Goal: Task Accomplishment & Management: Complete application form

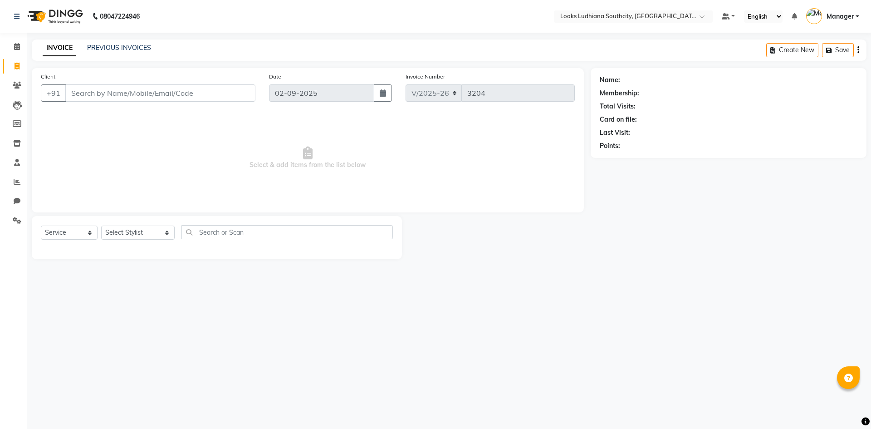
select select "6577"
select select "service"
select select "52174"
click at [101, 226] on select "Select Stylist [PERSON_NAME] Amtar Hospitality Annu COUNTER_SALES [PERSON_NAME]…" at bounding box center [138, 233] width 74 height 14
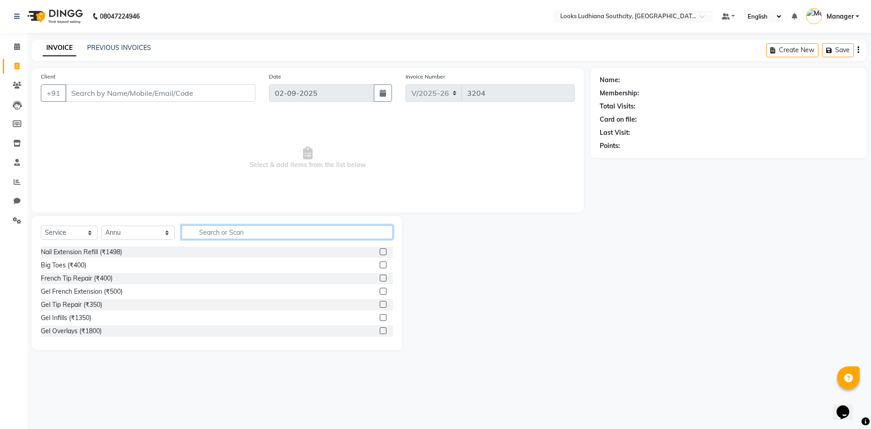
click at [225, 226] on input "text" at bounding box center [287, 232] width 211 height 14
type input "a"
type input "eye"
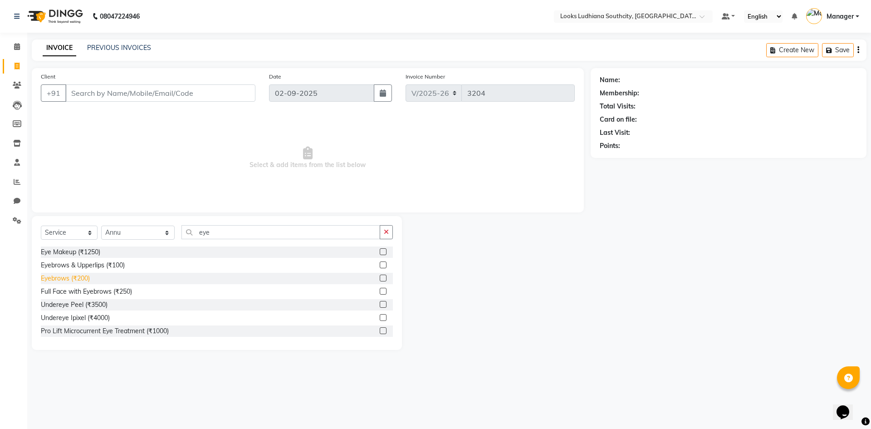
click at [69, 277] on div "Eyebrows (₹200)" at bounding box center [65, 279] width 49 height 10
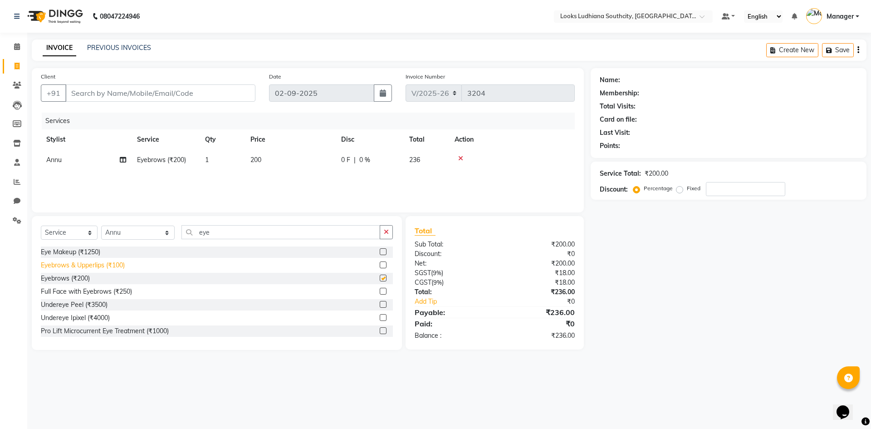
checkbox input "false"
click at [256, 159] on span "200" at bounding box center [255, 160] width 11 height 8
select select "52174"
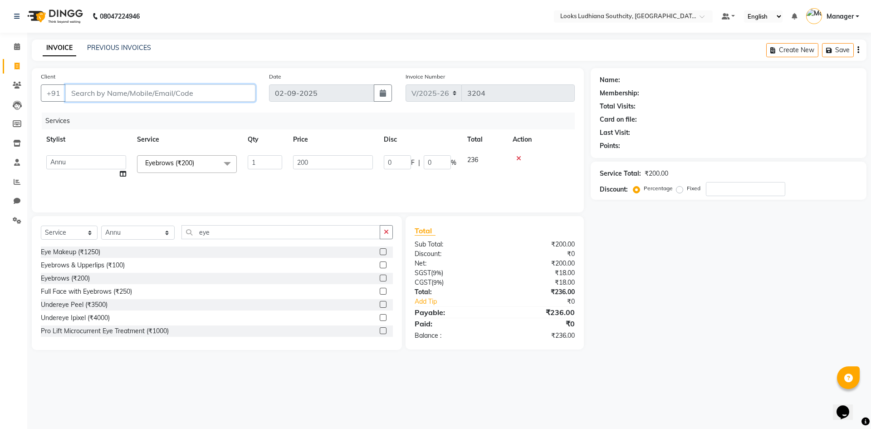
click at [176, 100] on input "Client" at bounding box center [160, 92] width 190 height 17
type input "8"
type input "0"
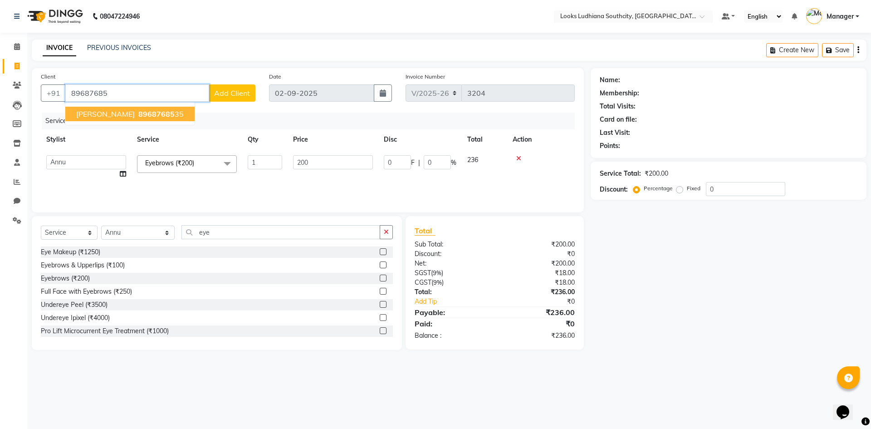
click at [137, 113] on ngb-highlight "89687685 35" at bounding box center [160, 113] width 47 height 9
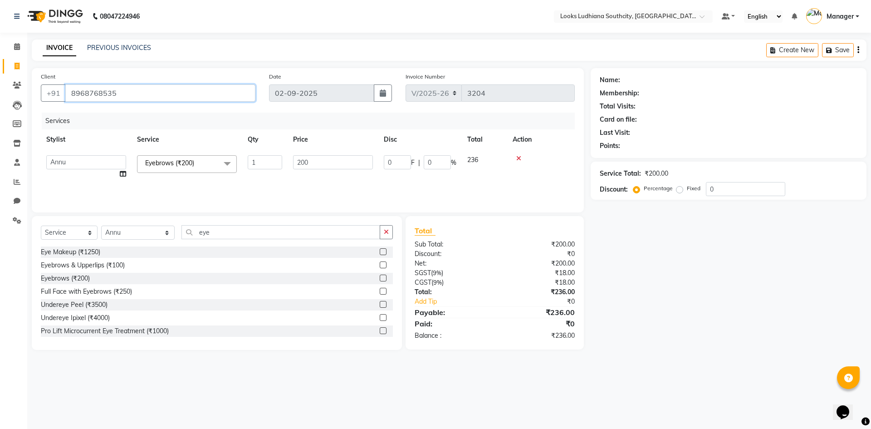
type input "8968768535"
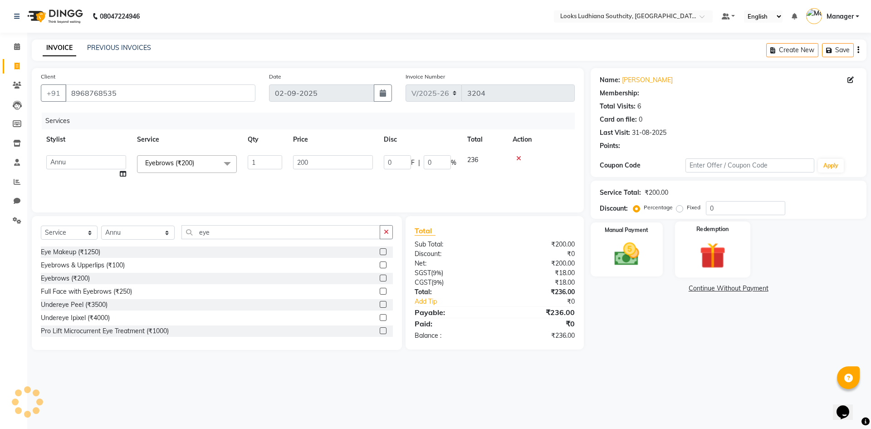
click at [706, 264] on img at bounding box center [713, 255] width 42 height 32
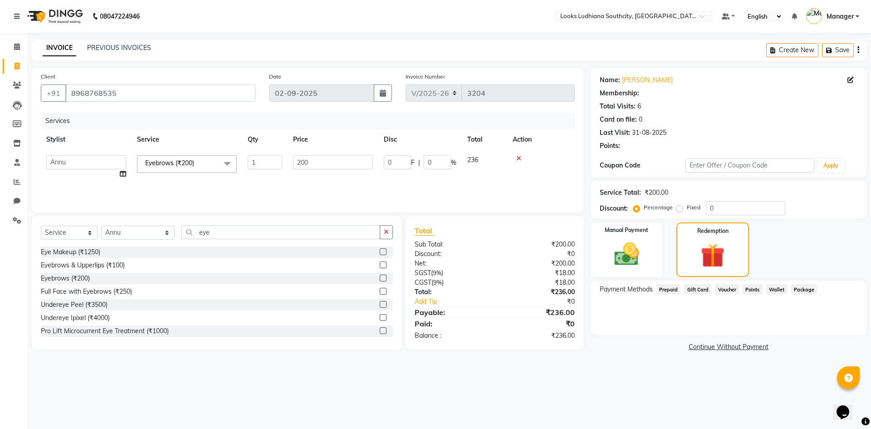
click at [752, 277] on div "Manual Payment Redemption" at bounding box center [729, 249] width 290 height 54
select select "1: Object"
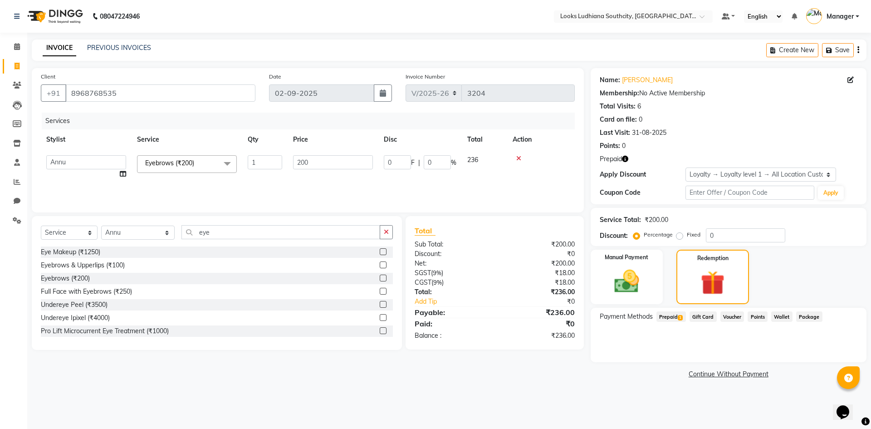
click at [672, 316] on span "Prepaid 1" at bounding box center [671, 316] width 29 height 10
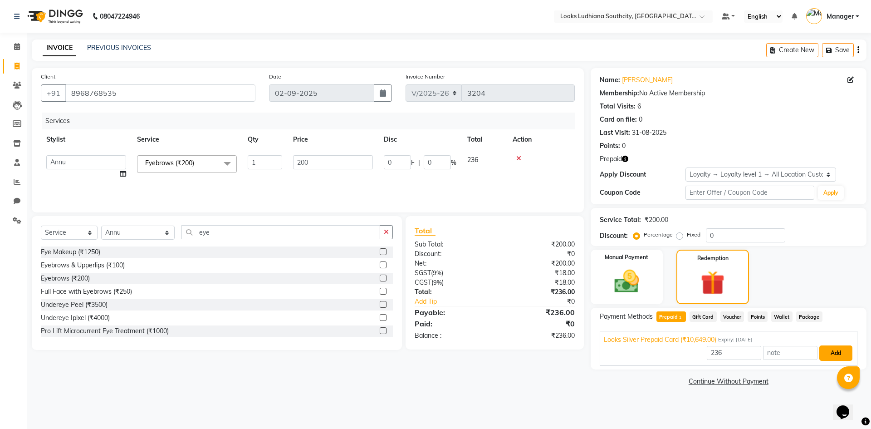
click at [847, 356] on button "Add" at bounding box center [836, 352] width 33 height 15
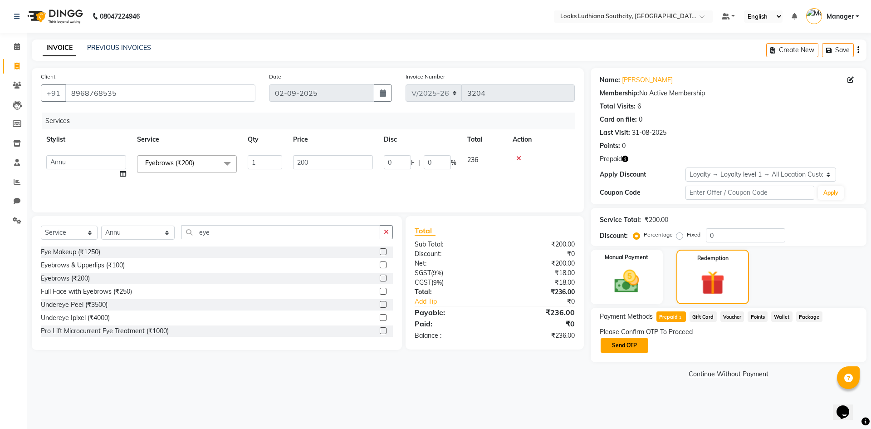
click at [641, 346] on button "Send OTP" at bounding box center [625, 345] width 48 height 15
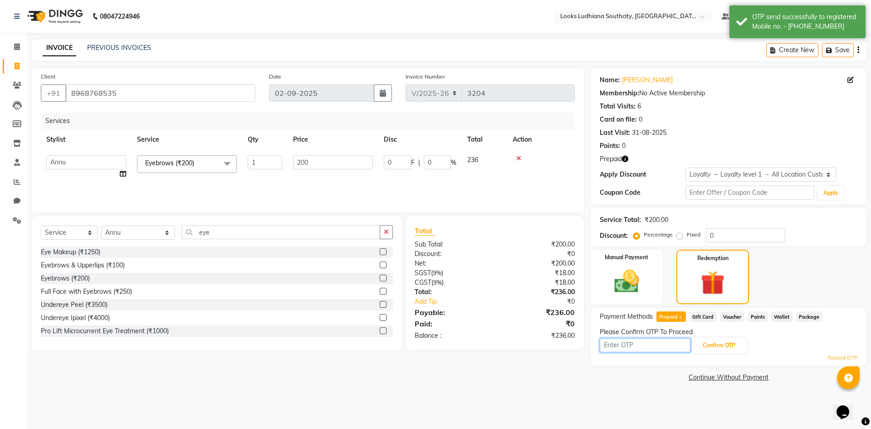
click at [641, 346] on input "text" at bounding box center [645, 345] width 91 height 14
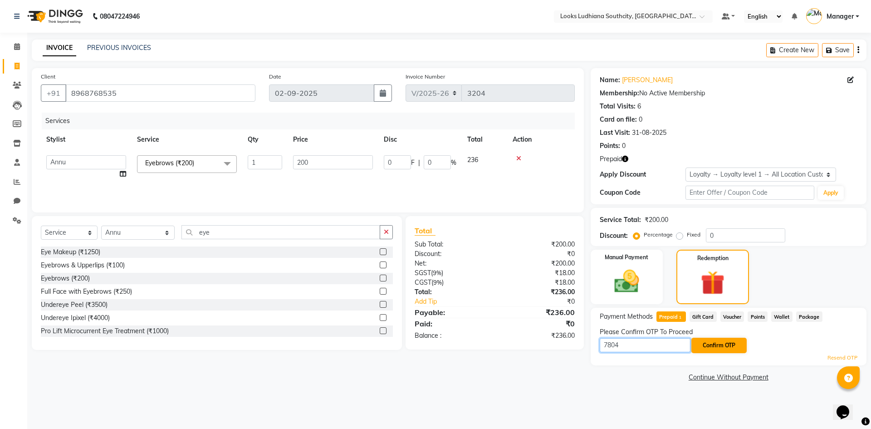
type input "7804"
click at [698, 339] on button "Confirm OTP" at bounding box center [719, 345] width 55 height 15
click at [707, 346] on button "Confirm OTP" at bounding box center [719, 345] width 55 height 15
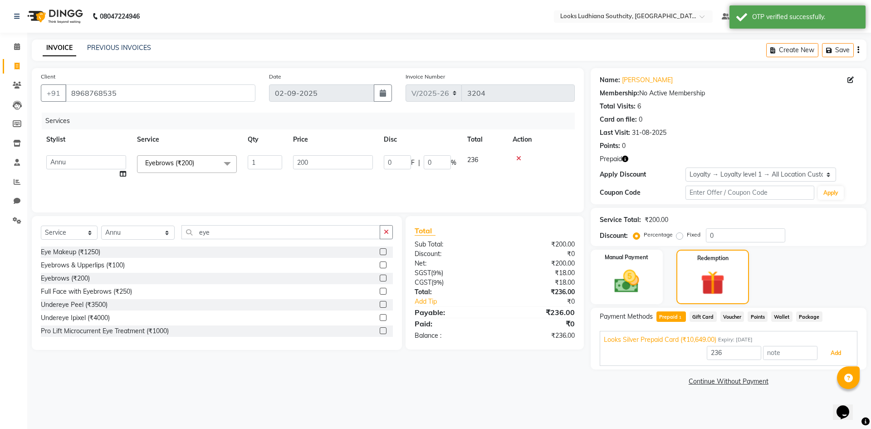
click at [829, 350] on button "Add" at bounding box center [836, 352] width 33 height 15
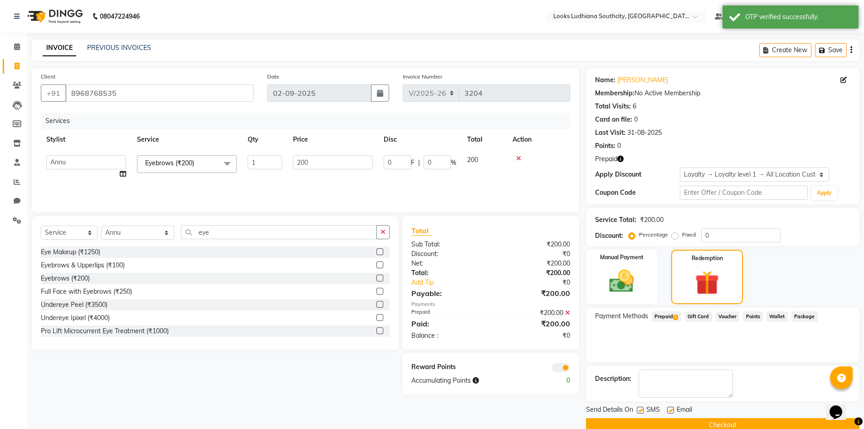
click at [567, 370] on span at bounding box center [561, 367] width 18 height 9
click at [570, 369] on input "checkbox" at bounding box center [570, 369] width 0 height 0
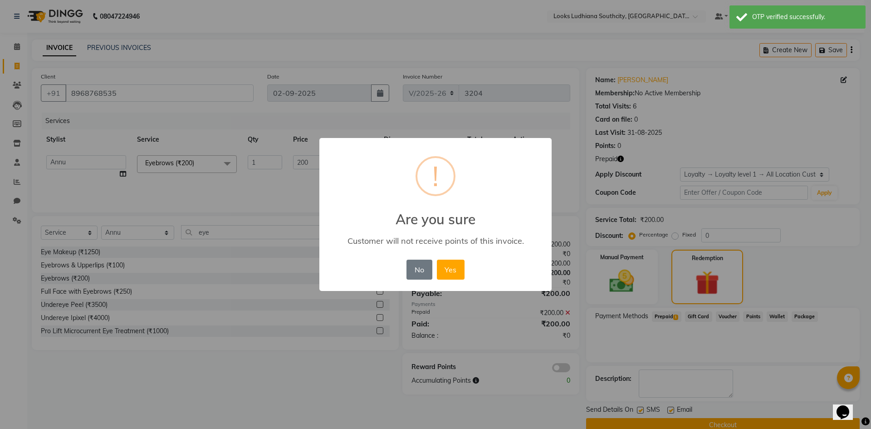
click at [465, 272] on div "No No Yes" at bounding box center [435, 269] width 62 height 25
click at [457, 272] on button "Yes" at bounding box center [451, 270] width 28 height 20
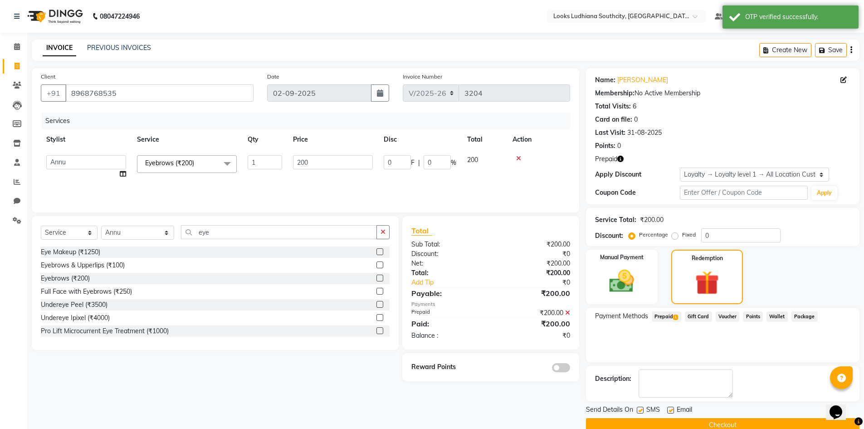
click at [639, 408] on label at bounding box center [640, 410] width 7 height 7
click at [639, 408] on input "checkbox" at bounding box center [640, 410] width 6 height 6
checkbox input "false"
click at [669, 410] on label at bounding box center [670, 410] width 7 height 7
click at [669, 410] on input "checkbox" at bounding box center [670, 410] width 6 height 6
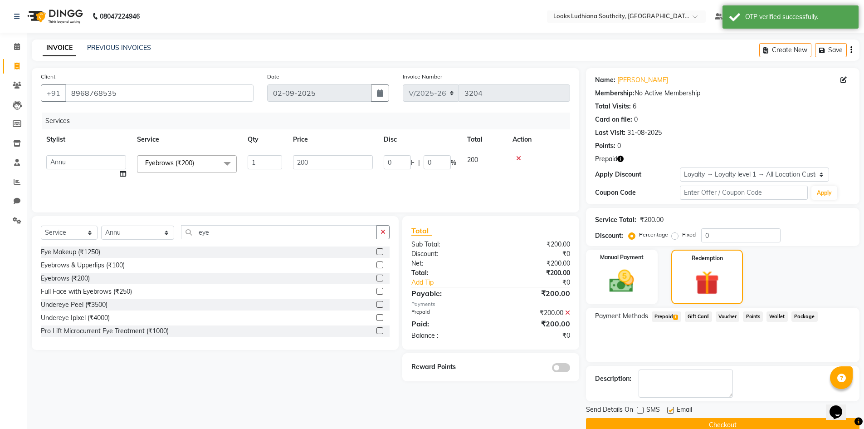
checkbox input "false"
click at [661, 421] on button "Checkout" at bounding box center [723, 425] width 274 height 14
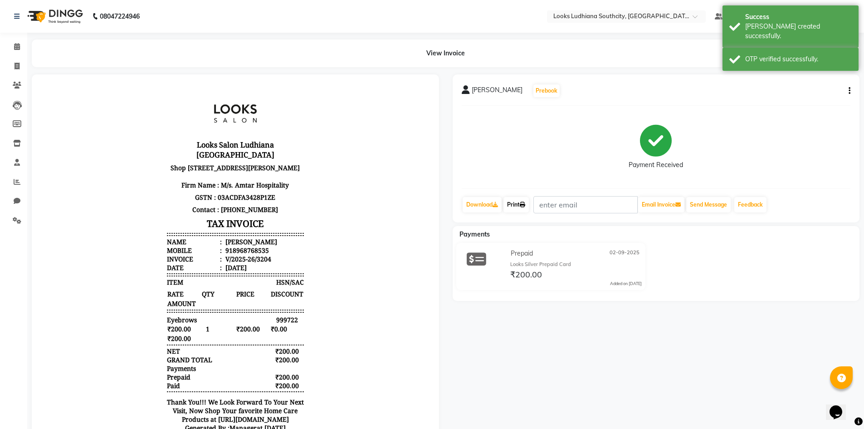
click at [517, 211] on link "Print" at bounding box center [516, 204] width 25 height 15
